Goal: Task Accomplishment & Management: Use online tool/utility

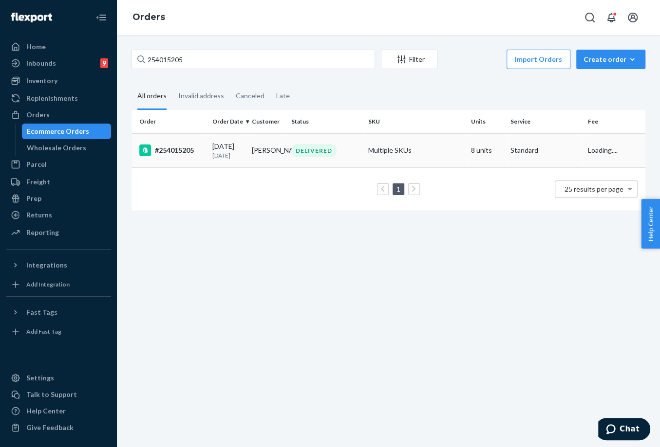
type input "254015205"
click at [214, 146] on div "[DATE] [DATE]" at bounding box center [228, 151] width 32 height 18
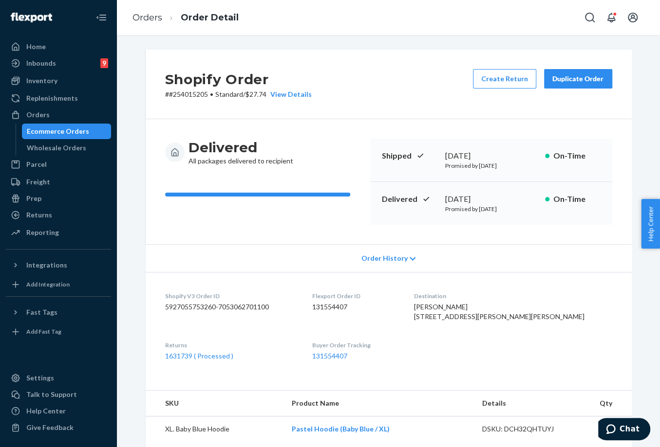
click at [588, 83] on div "Duplicate Order" at bounding box center [578, 79] width 52 height 10
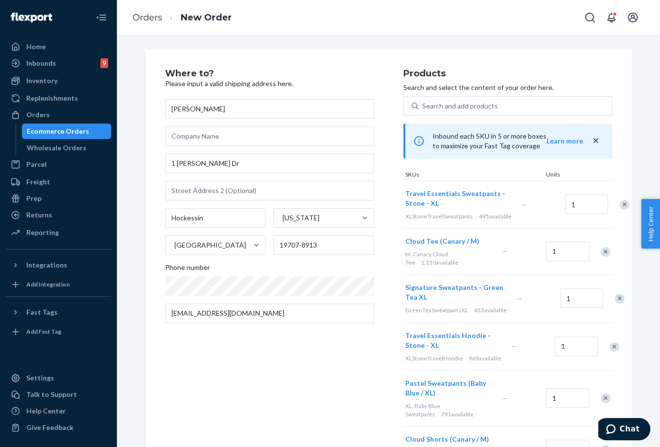
click at [281, 378] on div "Where to? Please input a valid shipping address here. [PERSON_NAME] [STREET_ADD…" at bounding box center [284, 323] width 238 height 508
click at [619, 209] on div "Remove Item" at bounding box center [624, 205] width 10 height 10
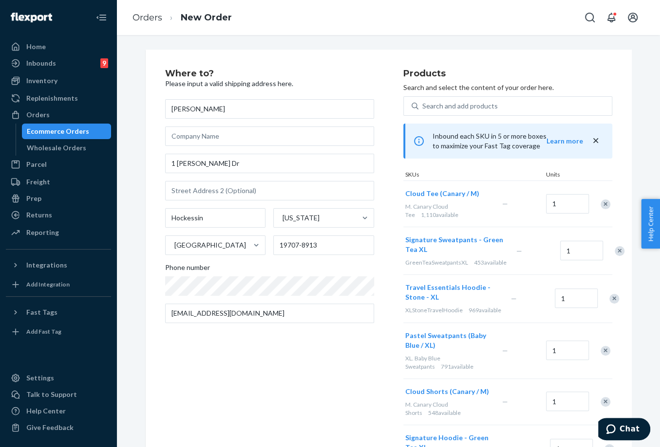
click at [597, 209] on div at bounding box center [600, 204] width 24 height 26
click at [600, 207] on div "Remove Item" at bounding box center [605, 205] width 10 height 10
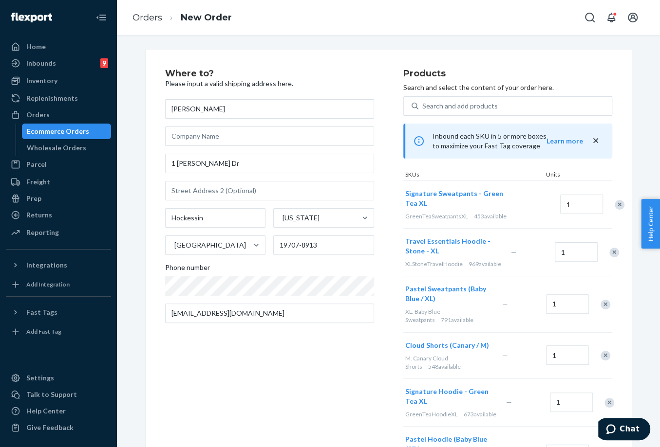
click at [614, 207] on div "Remove Item" at bounding box center [619, 205] width 10 height 10
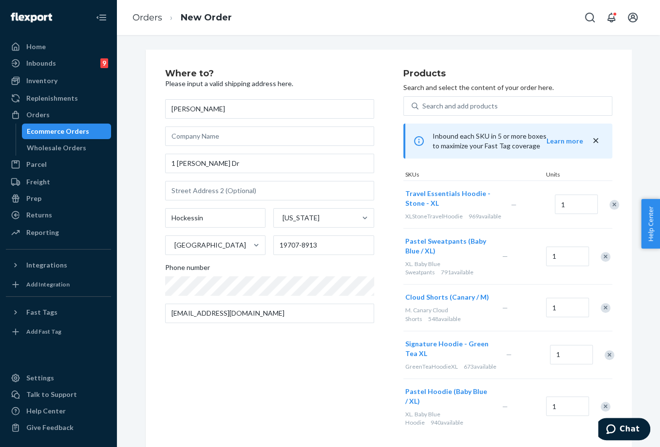
drag, startPoint x: 327, startPoint y: 379, endPoint x: 514, endPoint y: 307, distance: 200.1
click at [337, 376] on div "Where to? Please input a valid shipping address here. [PERSON_NAME] [STREET_ADD…" at bounding box center [284, 252] width 238 height 366
click at [602, 262] on div "Remove Item" at bounding box center [605, 257] width 10 height 10
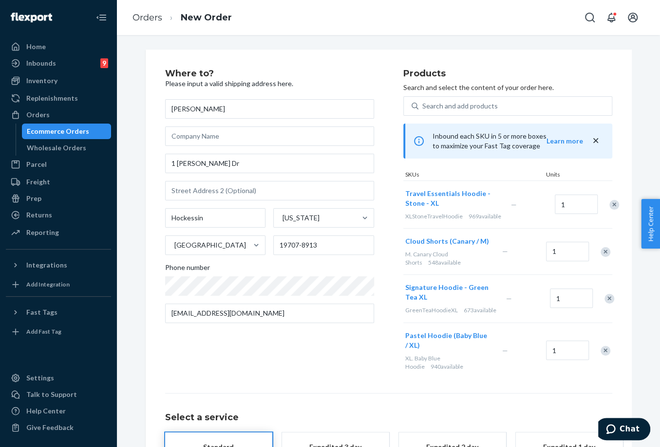
click at [602, 265] on div at bounding box center [600, 252] width 24 height 26
click at [603, 257] on div "Remove Item" at bounding box center [605, 252] width 10 height 10
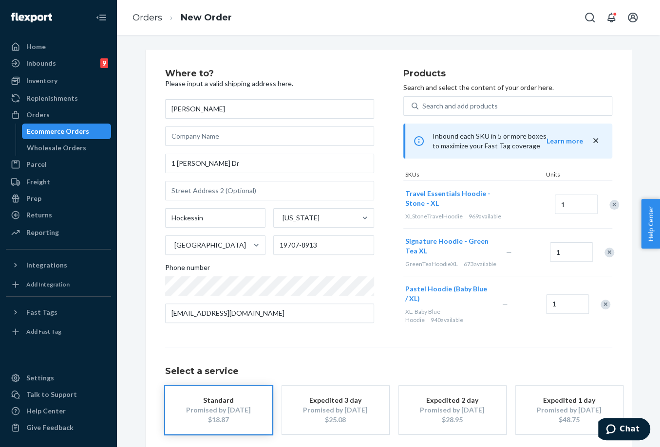
click at [604, 258] on div "Remove Item" at bounding box center [609, 253] width 10 height 10
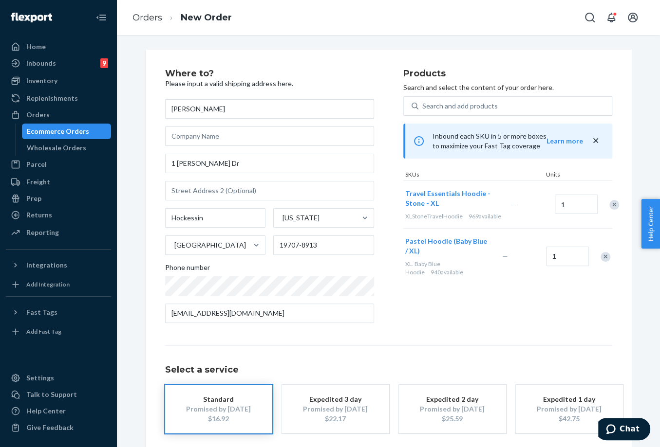
click at [601, 262] on div "Remove Item" at bounding box center [605, 257] width 10 height 10
click at [482, 349] on div "Select a service Standard Promised by [DATE] $9.70 Expedited 3 day Promised by …" at bounding box center [388, 390] width 447 height 88
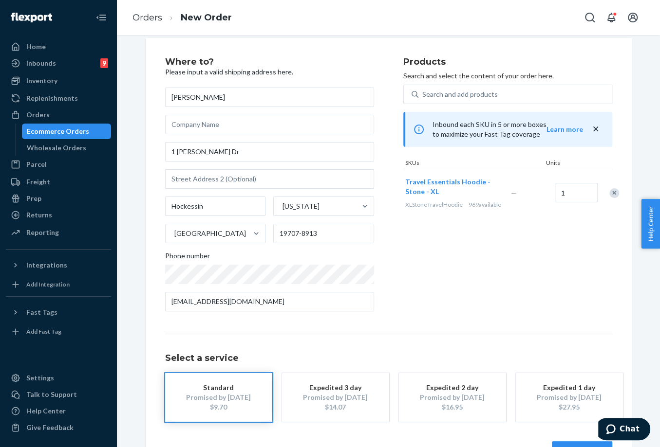
scroll to position [44, 0]
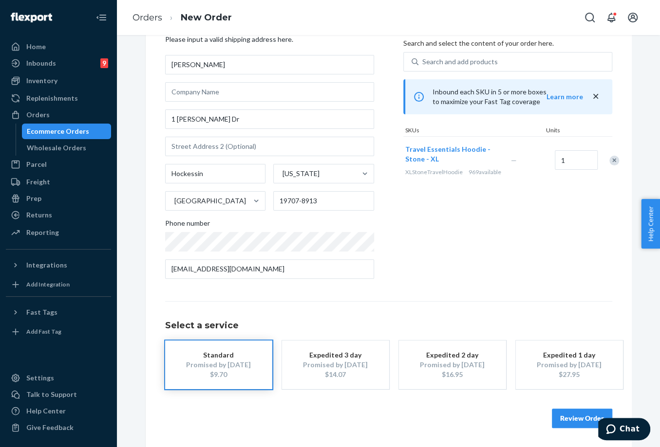
drag, startPoint x: 572, startPoint y: 418, endPoint x: 551, endPoint y: 345, distance: 76.0
click at [571, 418] on button "Review Order" at bounding box center [582, 418] width 60 height 19
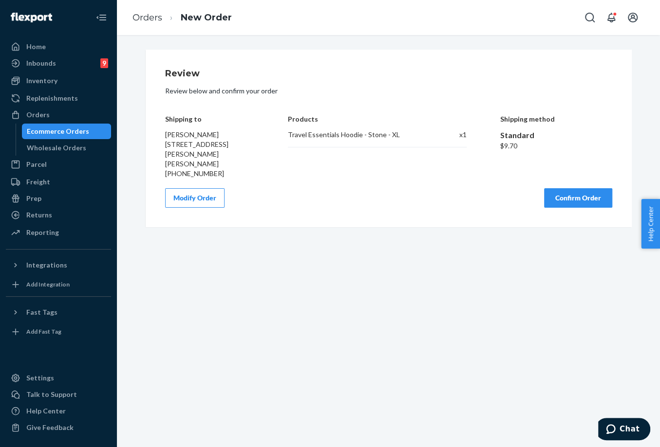
click at [561, 199] on div "Review Review below and confirm your order Shipping to [PERSON_NAME] [STREET_AD…" at bounding box center [389, 139] width 486 height 178
click at [559, 192] on button "Confirm Order" at bounding box center [578, 197] width 68 height 19
